Goal: Information Seeking & Learning: Learn about a topic

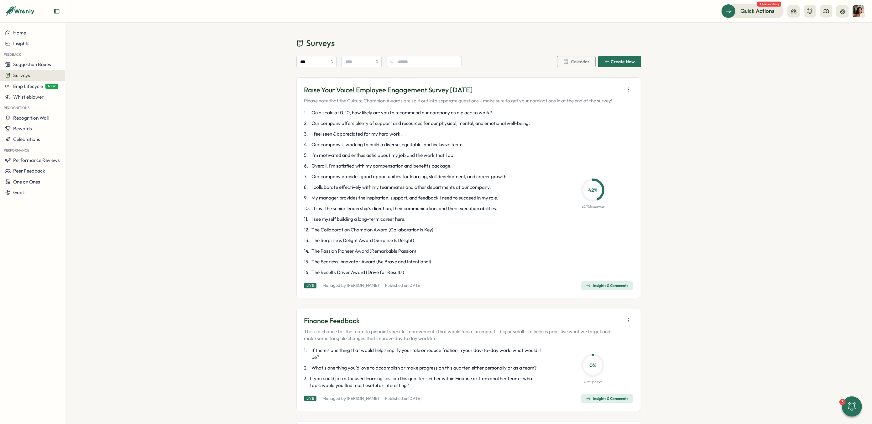
click at [604, 285] on div "Insights & Comments" at bounding box center [607, 285] width 43 height 5
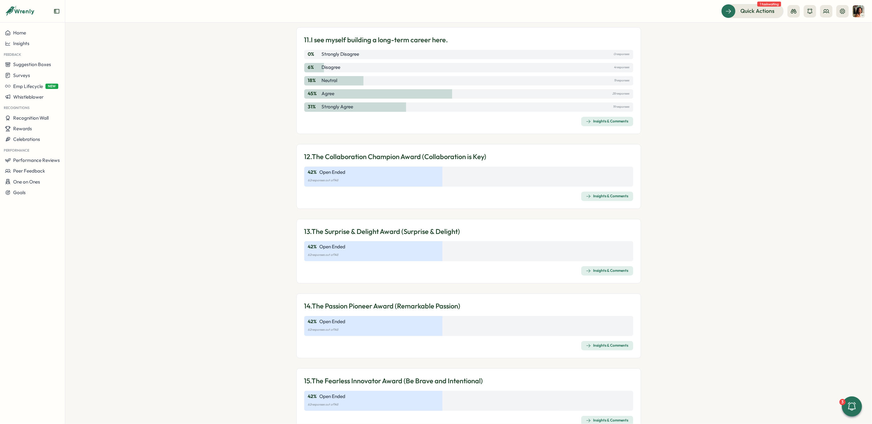
scroll to position [1410, 0]
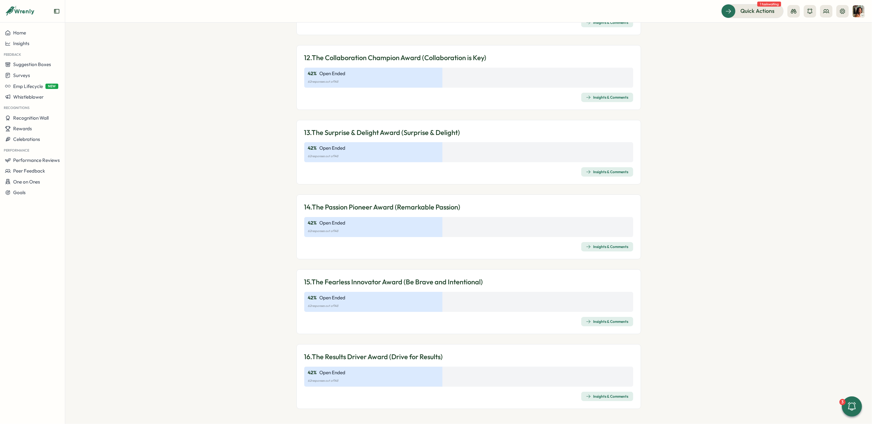
click at [588, 398] on icon "button" at bounding box center [588, 396] width 5 height 5
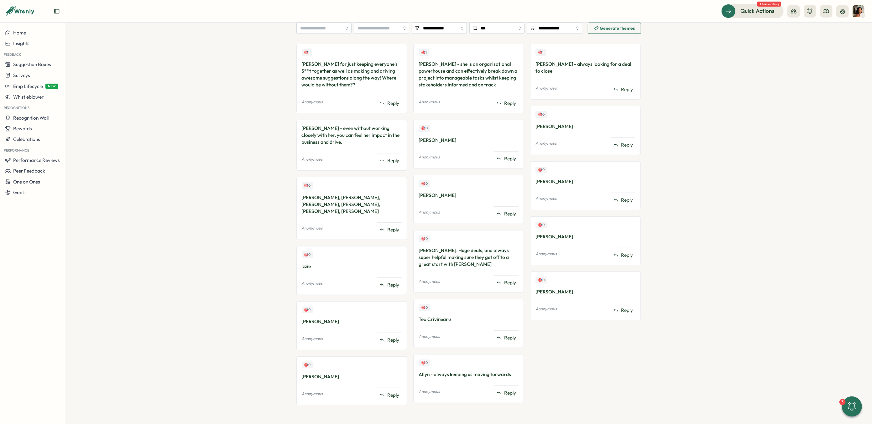
scroll to position [172, 0]
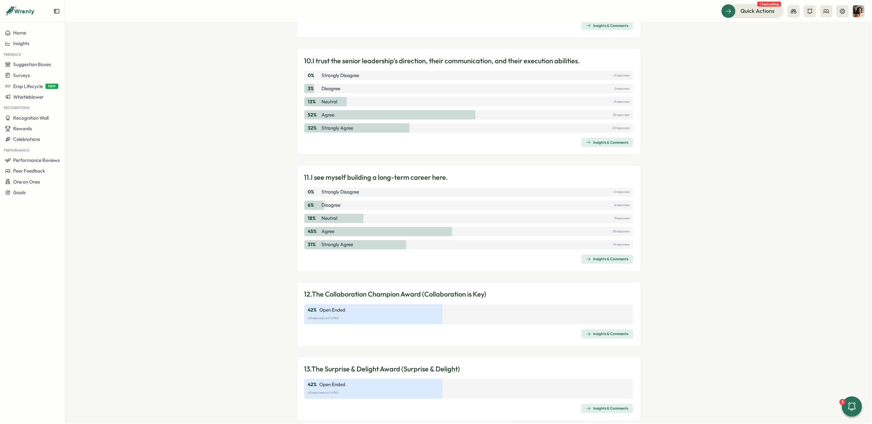
scroll to position [1410, 0]
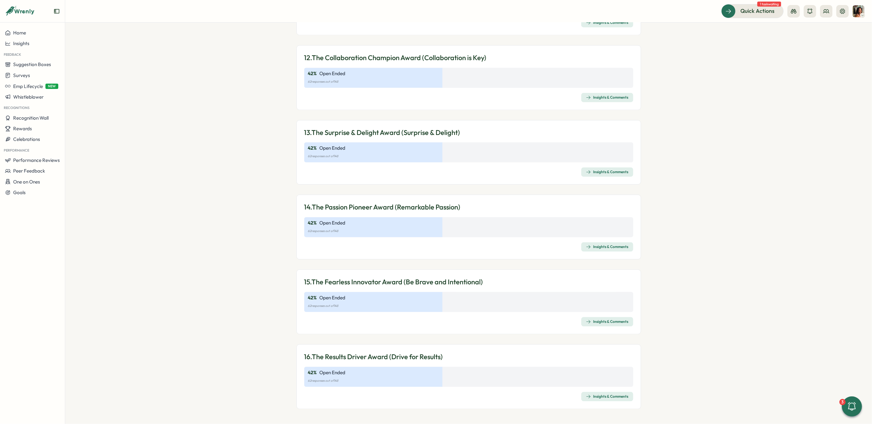
click at [604, 321] on div "Insights & Comments" at bounding box center [607, 321] width 43 height 5
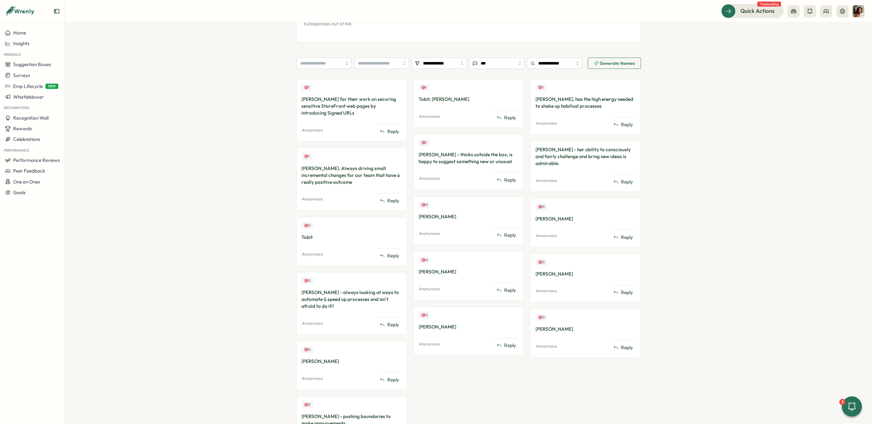
scroll to position [179, 0]
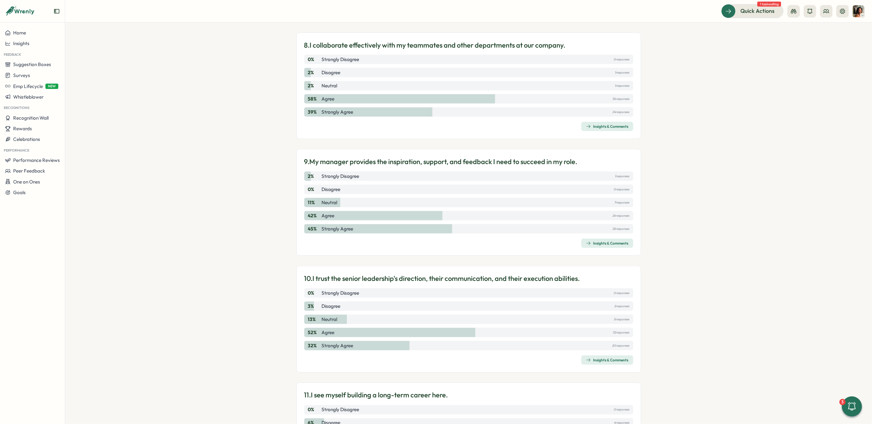
scroll to position [1410, 0]
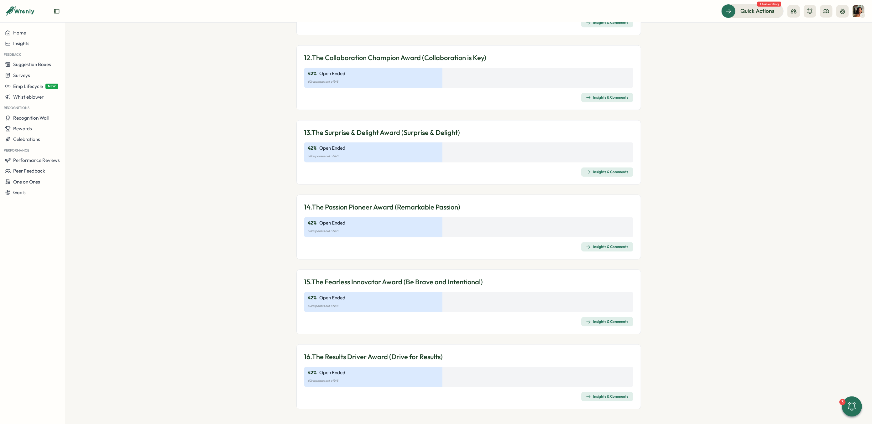
click at [596, 247] on div "Insights & Comments" at bounding box center [607, 246] width 43 height 5
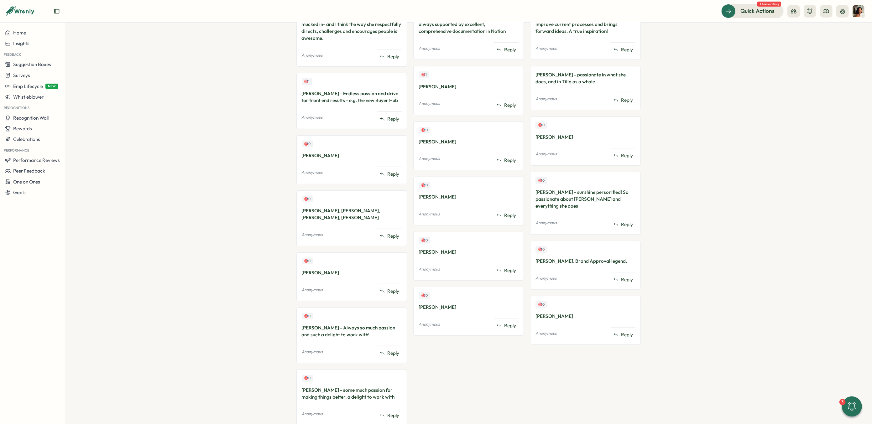
scroll to position [241, 0]
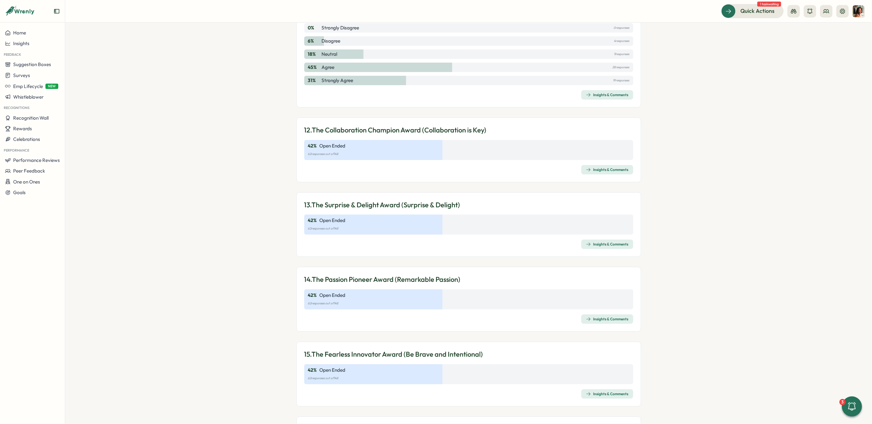
scroll to position [1410, 0]
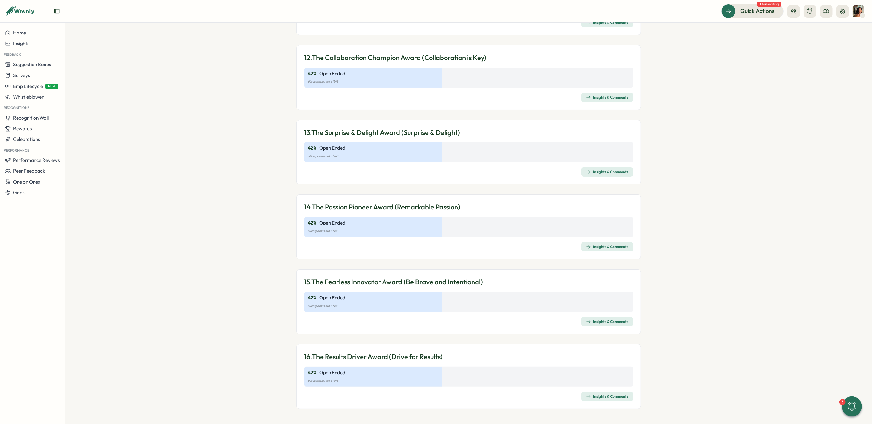
click at [587, 170] on icon "button" at bounding box center [588, 172] width 5 height 5
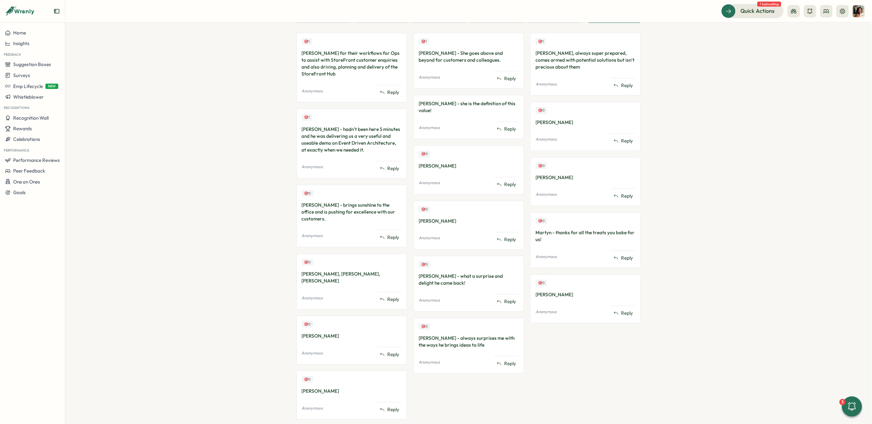
scroll to position [193, 0]
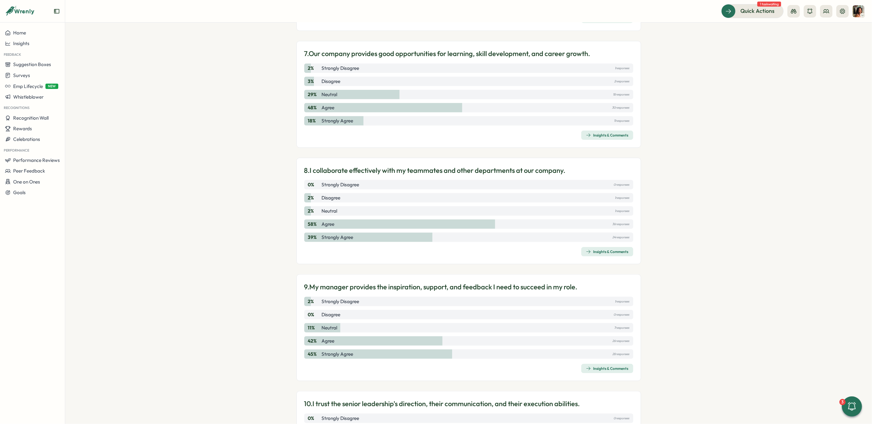
scroll to position [1410, 0]
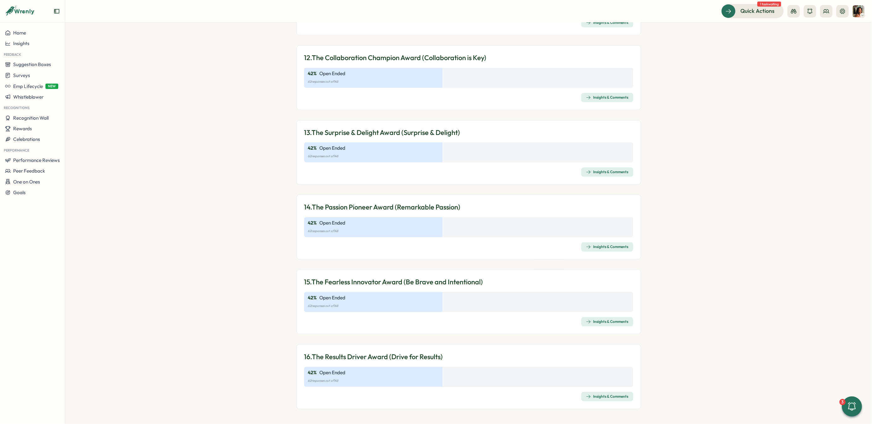
click at [596, 94] on span "Insights & Comments" at bounding box center [607, 97] width 43 height 9
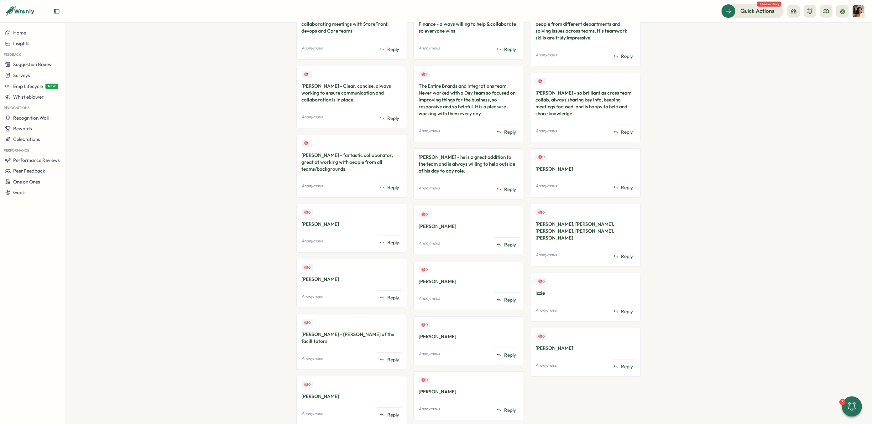
scroll to position [234, 0]
